Goal: Task Accomplishment & Management: Use online tool/utility

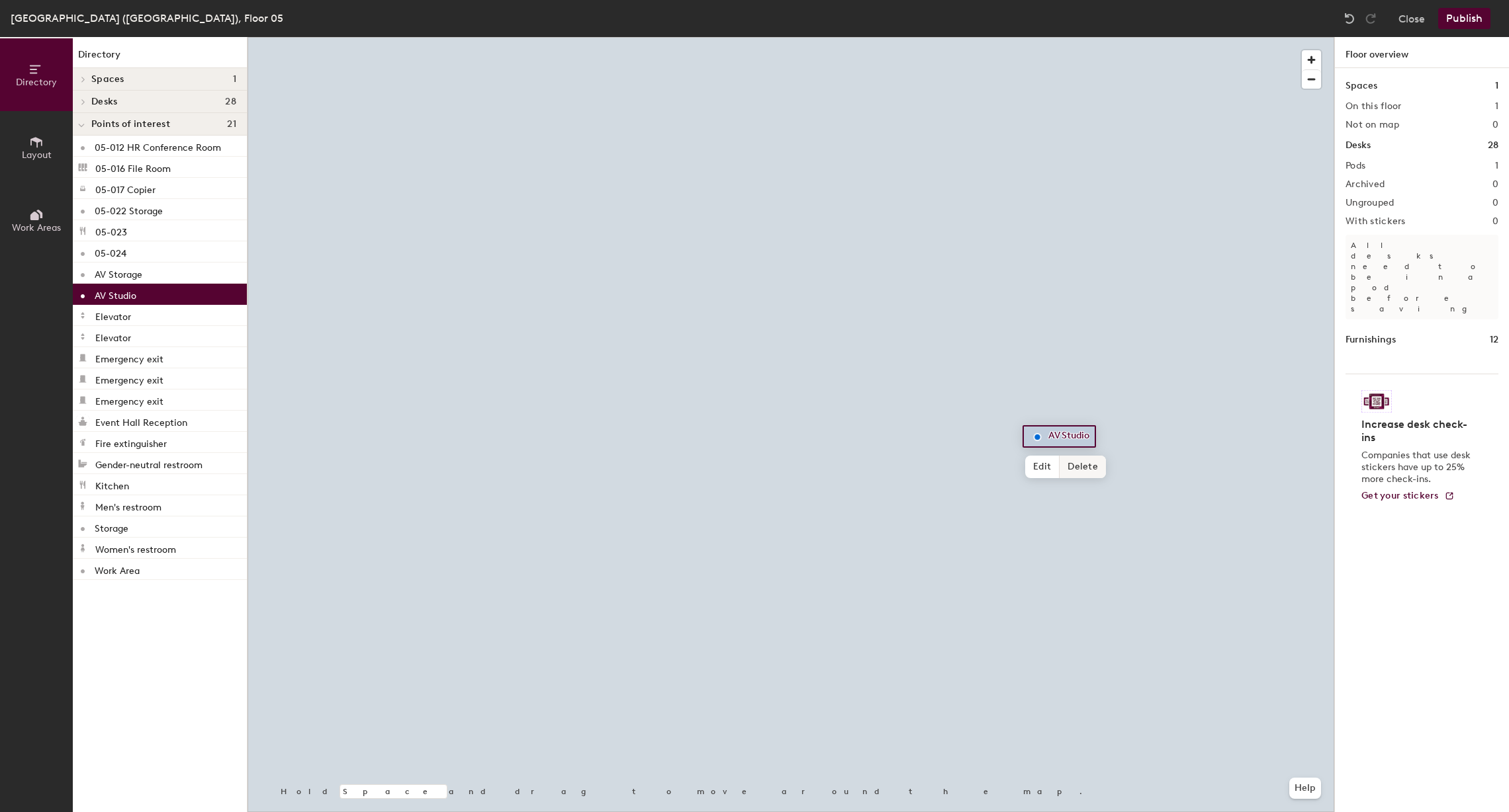
click at [1073, 469] on span "Delete" at bounding box center [1082, 467] width 47 height 23
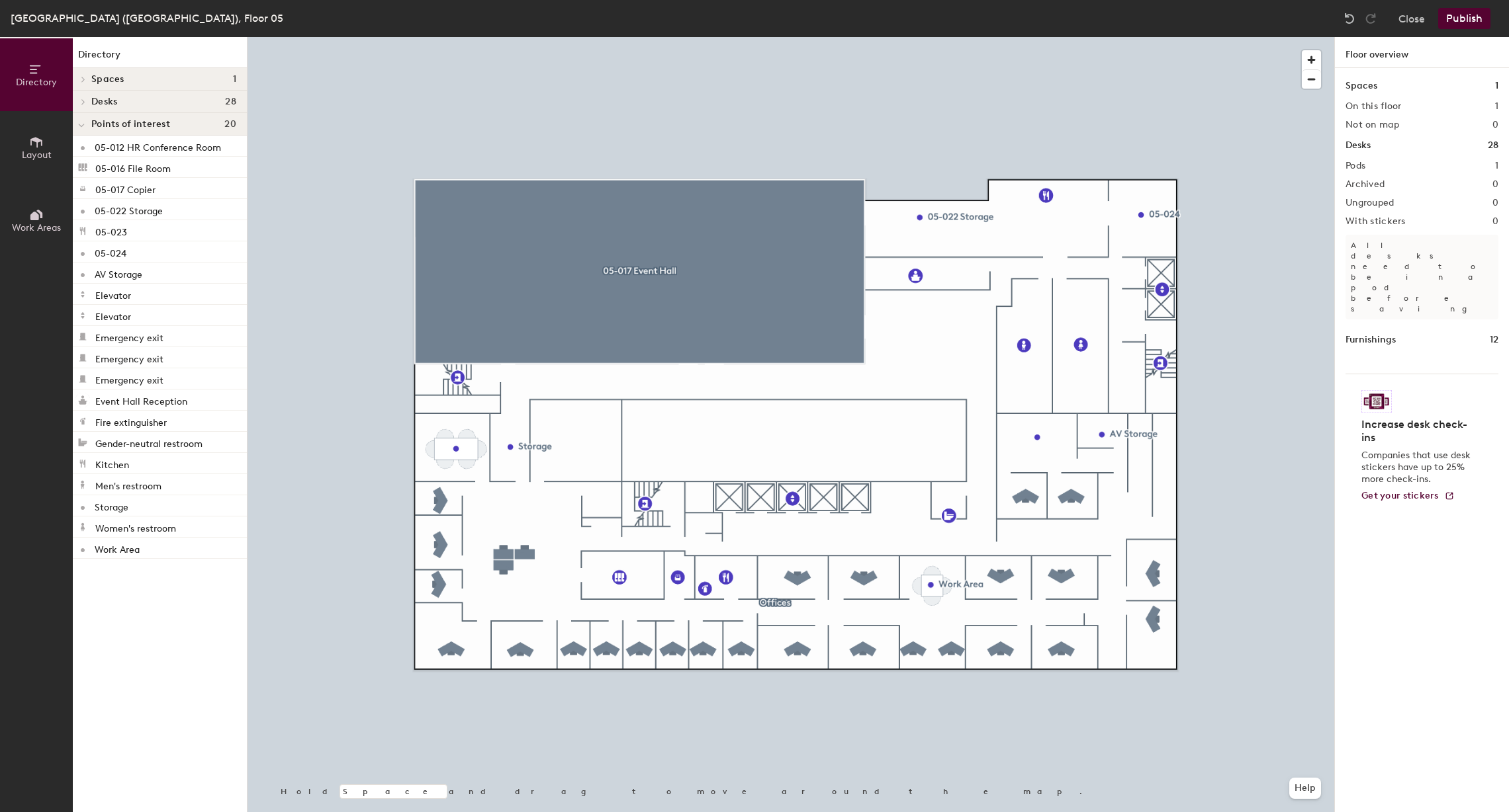
click at [1108, 37] on div at bounding box center [792, 37] width 1087 height 0
click at [1143, 469] on span "Delete" at bounding box center [1148, 464] width 47 height 23
click at [946, 37] on div at bounding box center [792, 37] width 1087 height 0
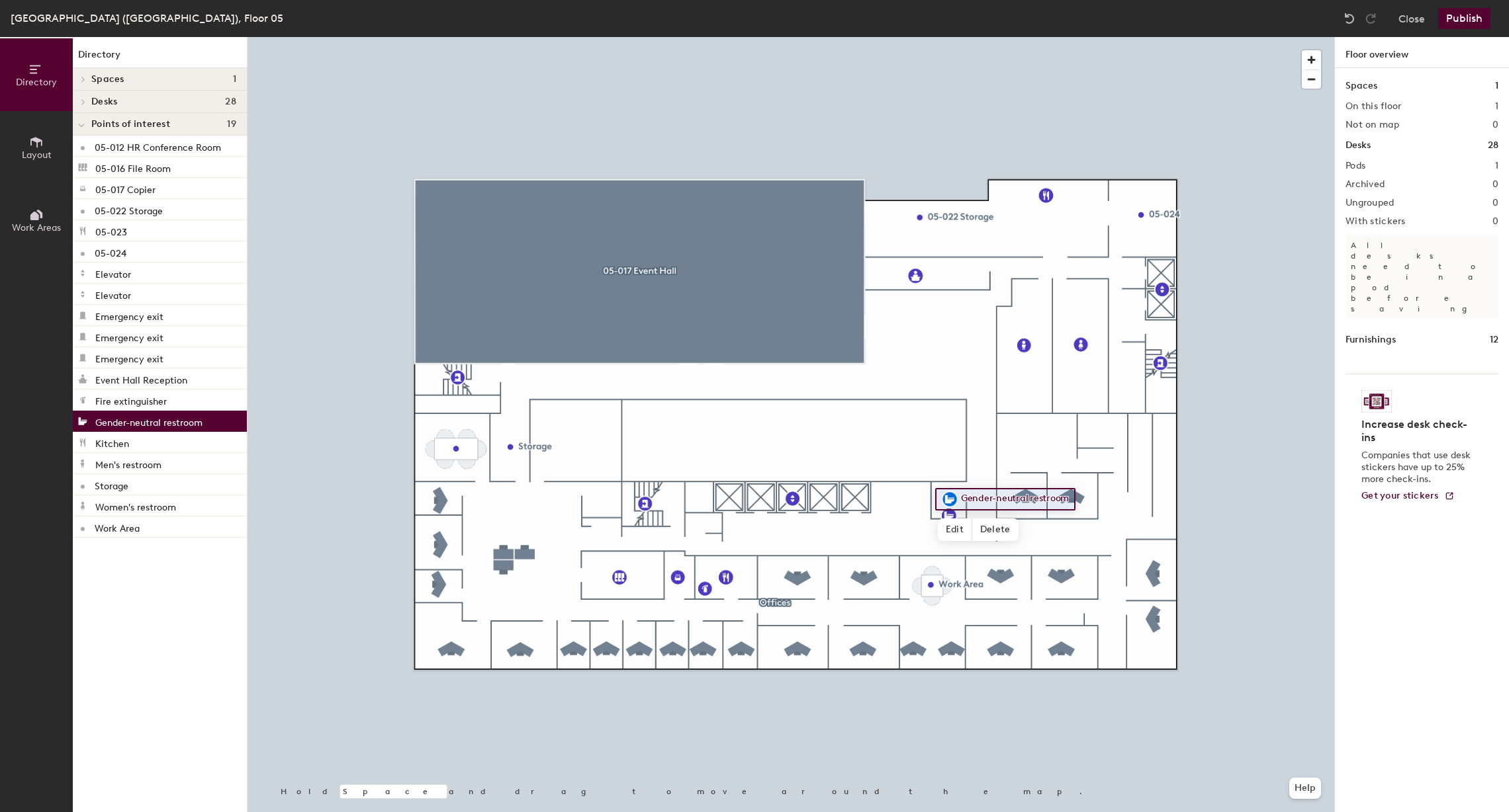
click at [907, 37] on div at bounding box center [792, 37] width 1087 height 0
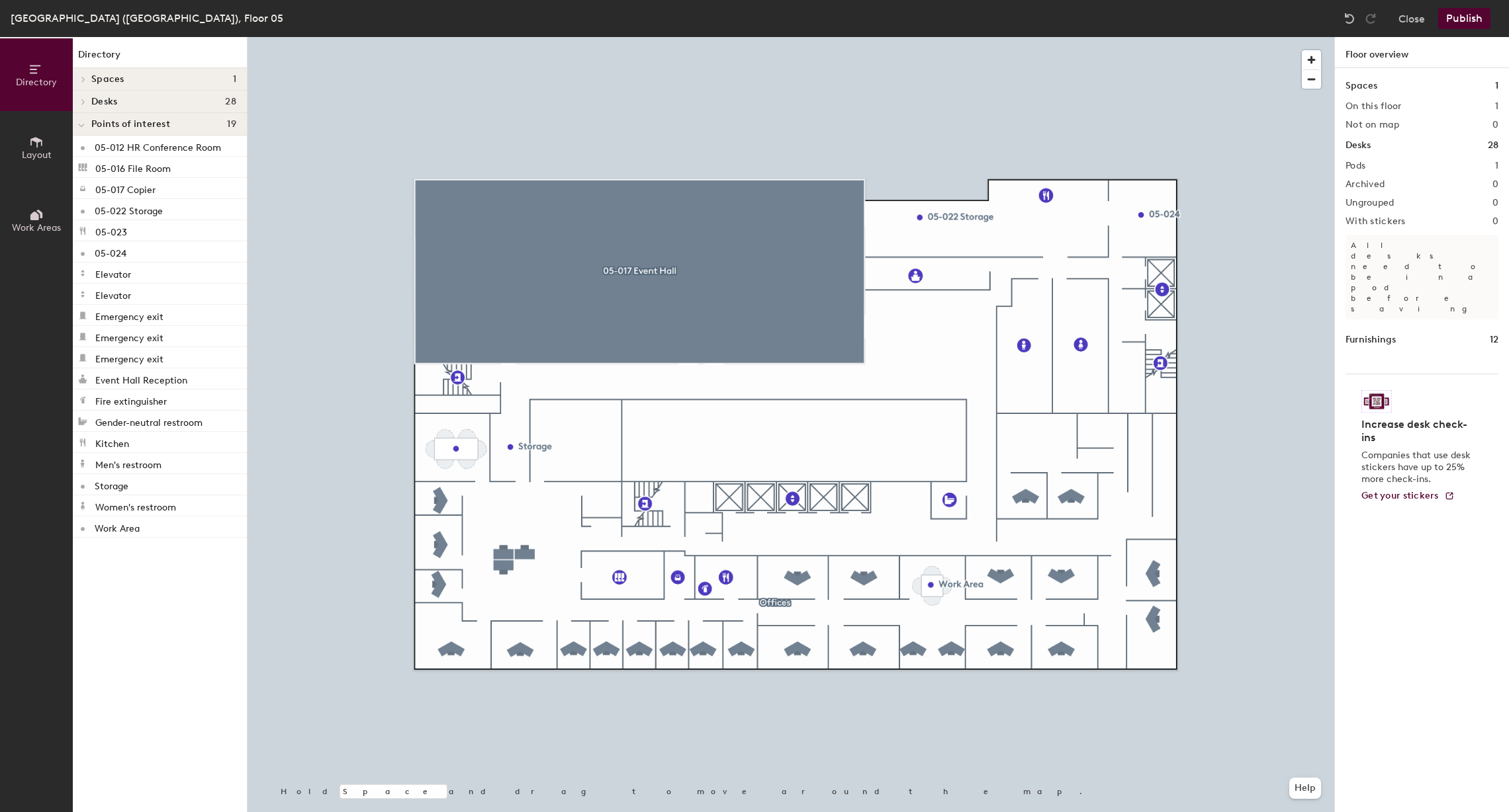
click at [937, 37] on div at bounding box center [792, 37] width 1087 height 0
click at [959, 250] on span "Delete" at bounding box center [965, 248] width 47 height 23
click at [1157, 37] on div at bounding box center [792, 37] width 1087 height 0
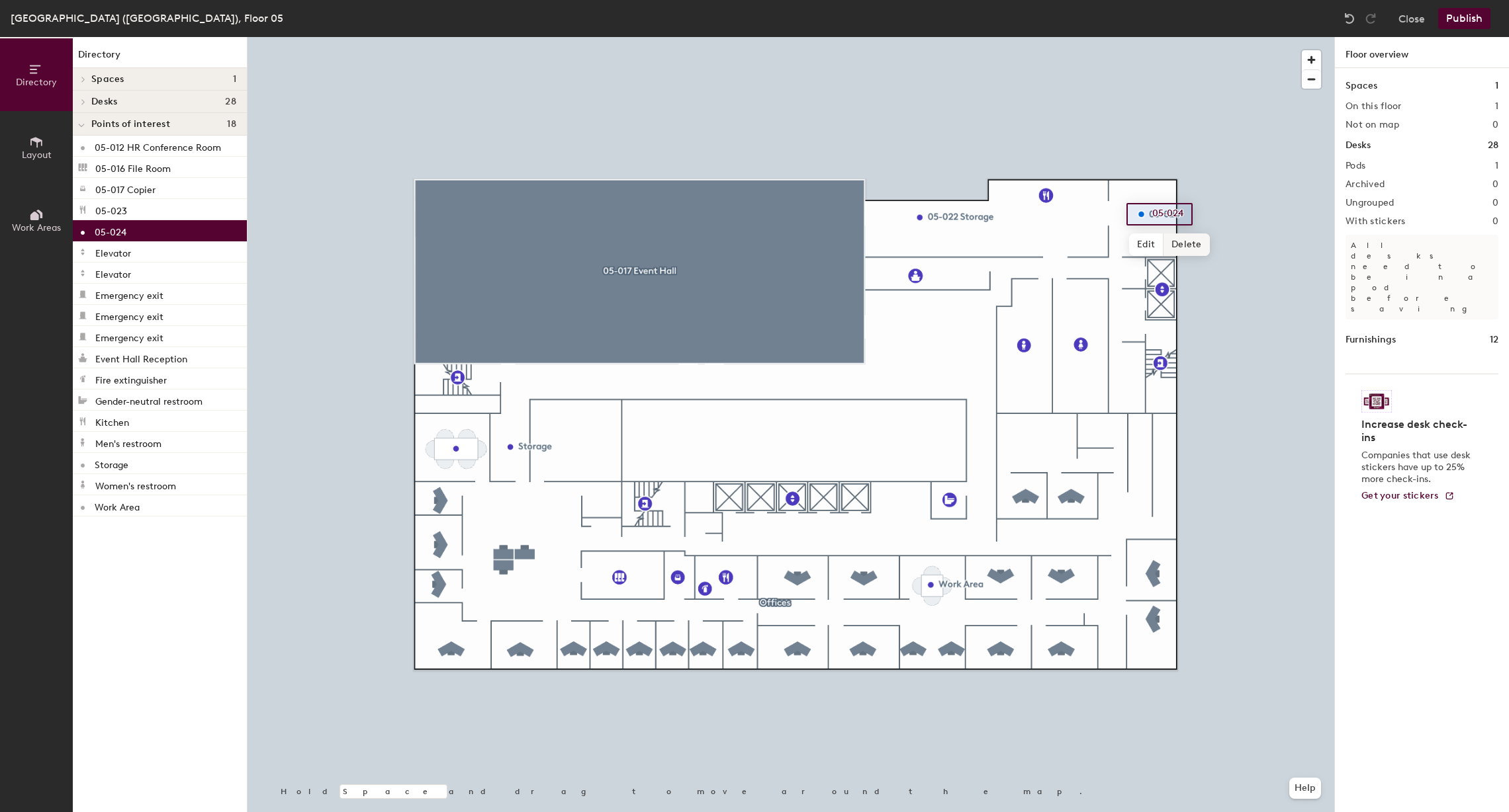
click at [1186, 37] on div at bounding box center [792, 37] width 1087 height 0
click at [1048, 37] on div at bounding box center [792, 37] width 1087 height 0
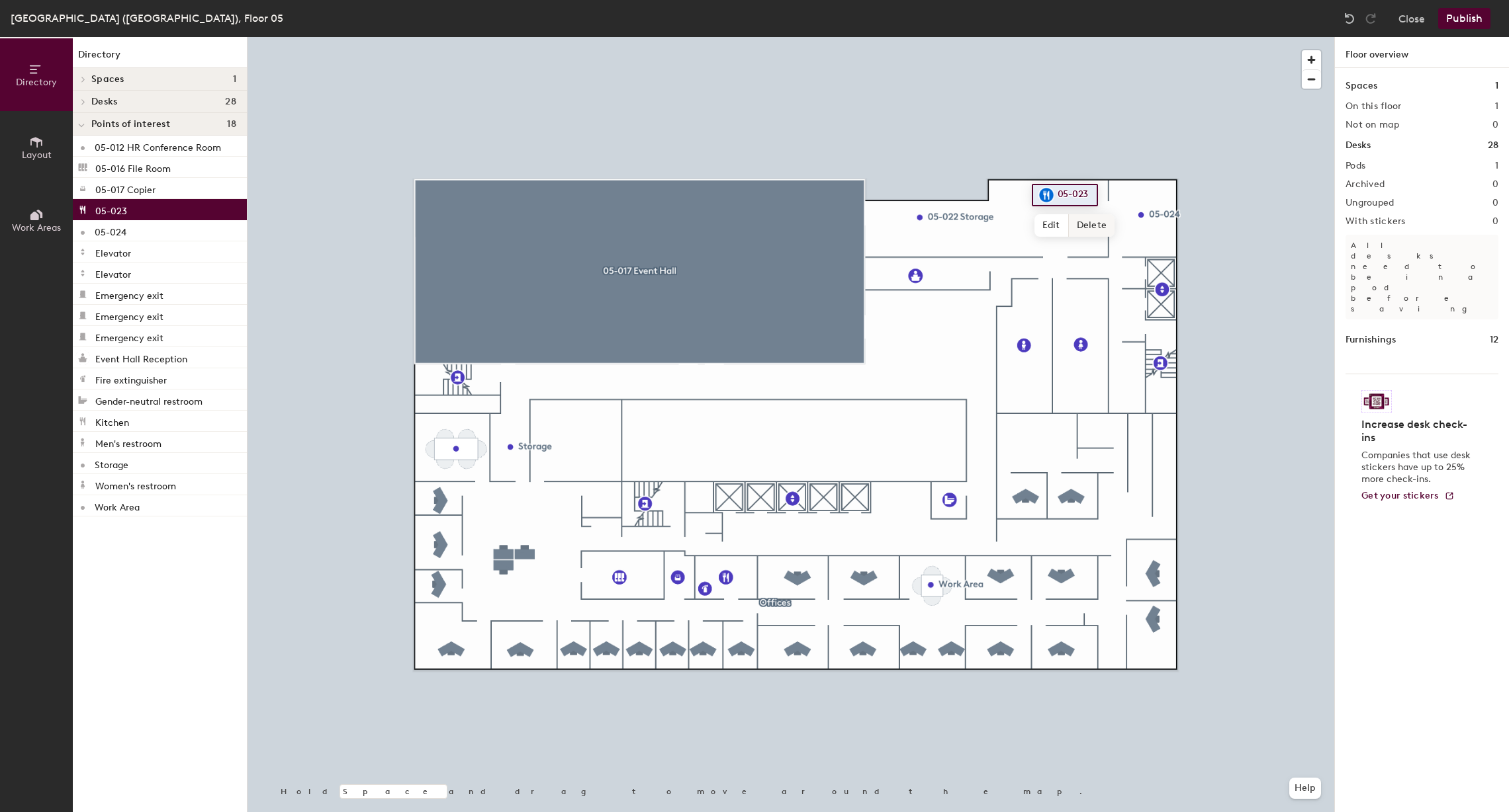
click at [1094, 226] on span "Delete" at bounding box center [1092, 226] width 47 height 23
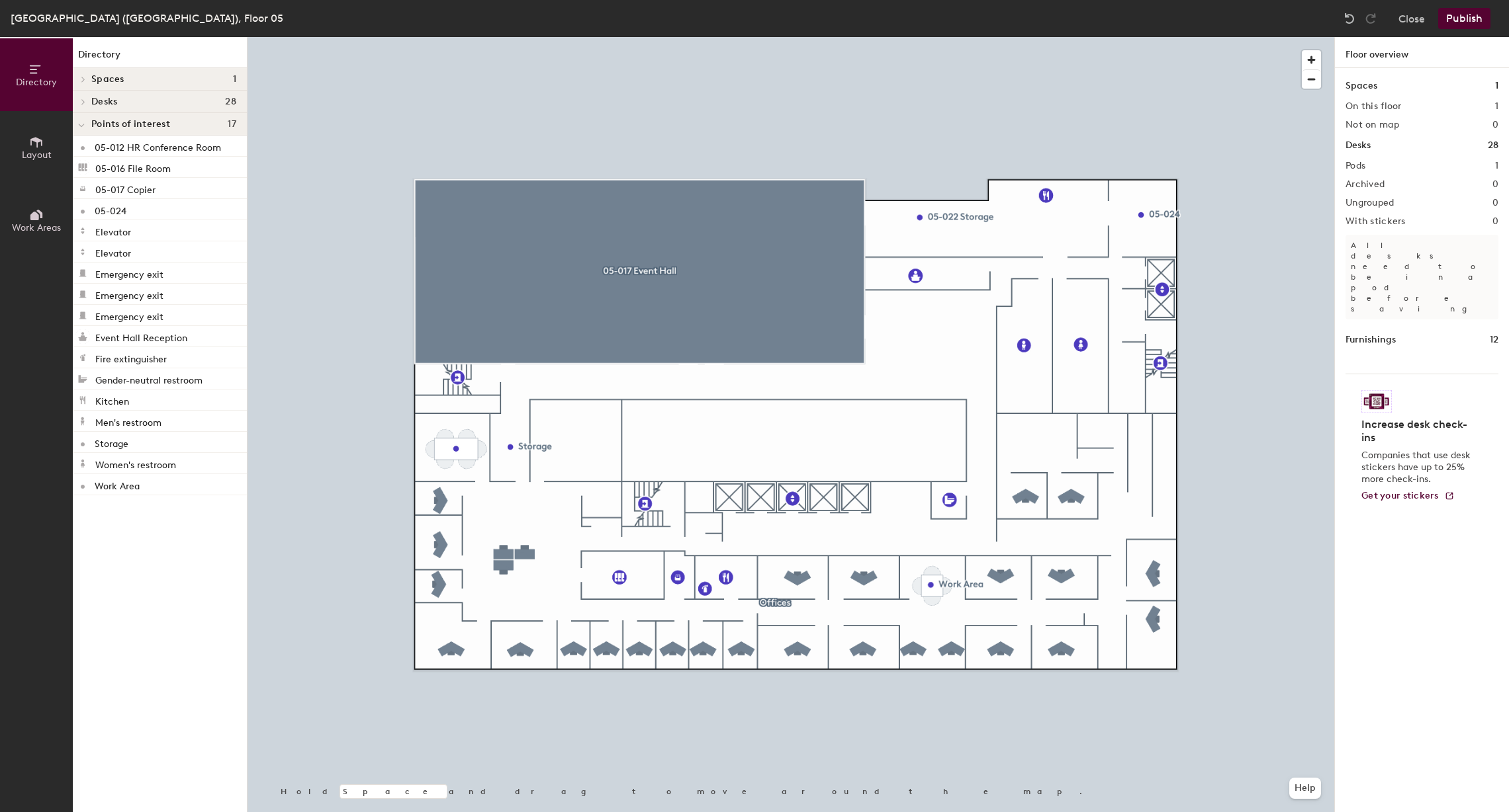
click at [1162, 37] on div at bounding box center [792, 37] width 1087 height 0
click at [1191, 253] on span "Delete" at bounding box center [1187, 245] width 47 height 23
click at [509, 37] on div at bounding box center [792, 37] width 1087 height 0
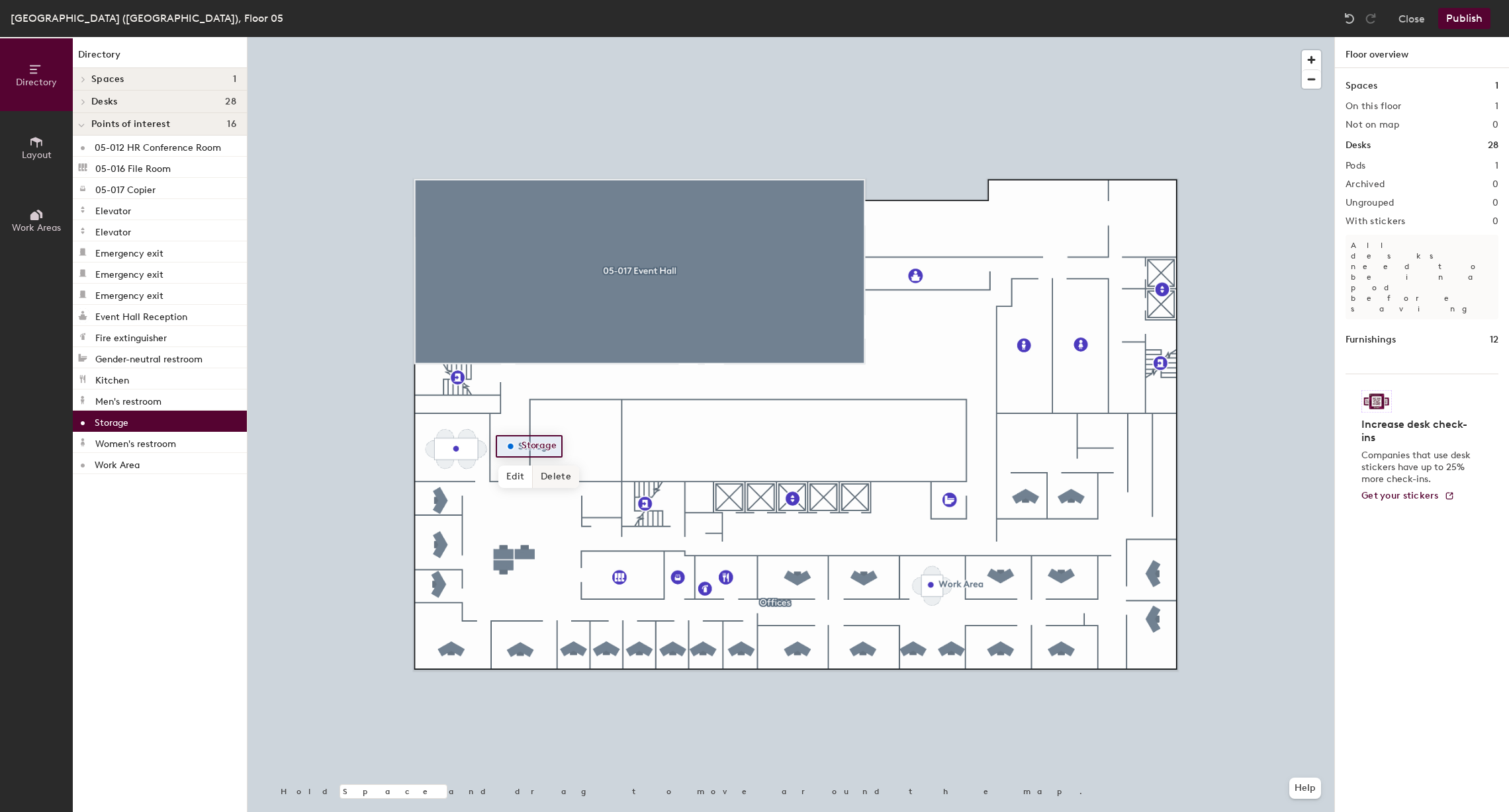
click at [540, 474] on span "Delete" at bounding box center [556, 477] width 47 height 23
click at [1464, 21] on button "Publish" at bounding box center [1464, 18] width 52 height 21
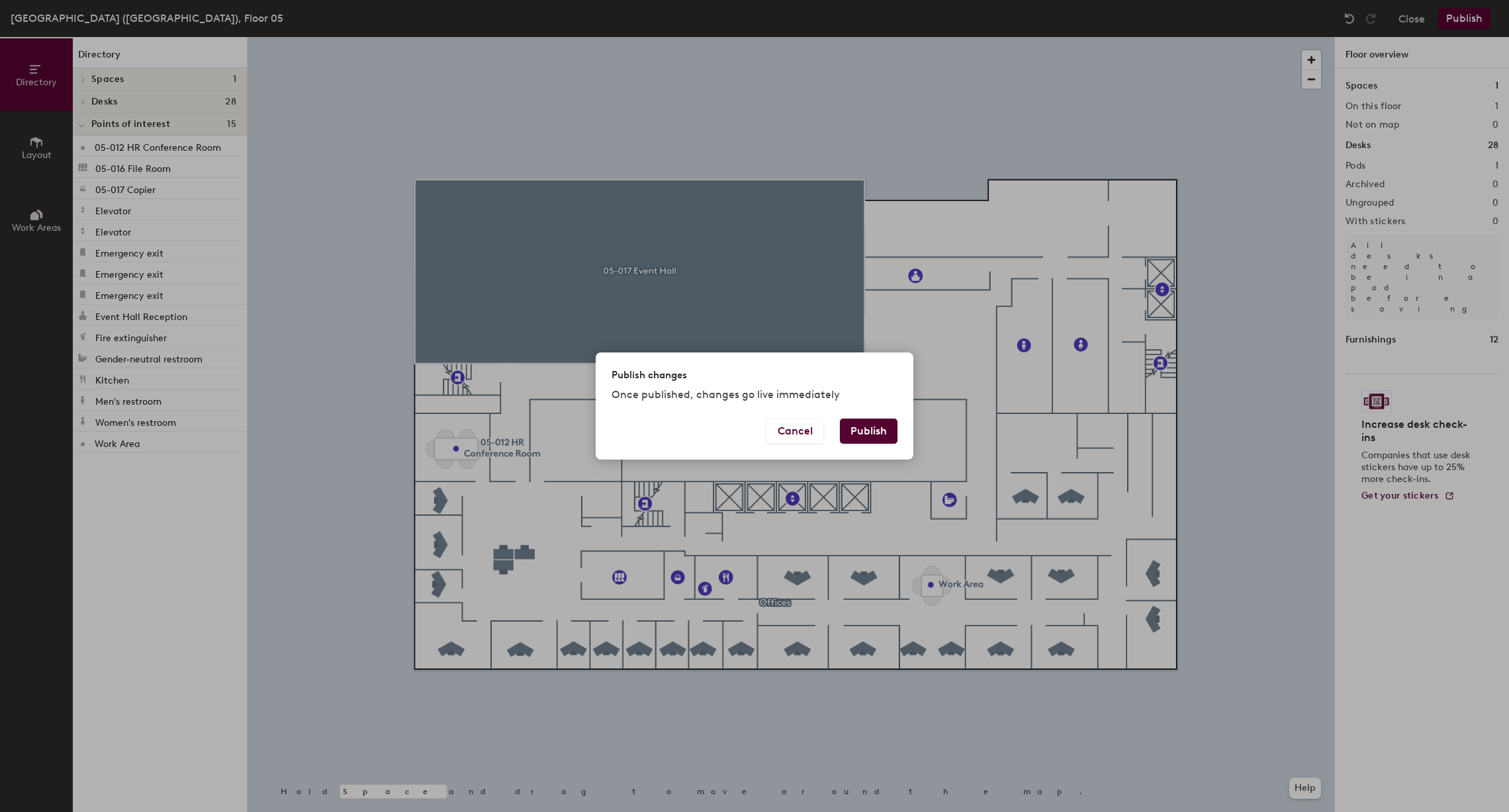
click at [870, 423] on button "Publish" at bounding box center [869, 431] width 58 height 25
